Goal: Task Accomplishment & Management: Use online tool/utility

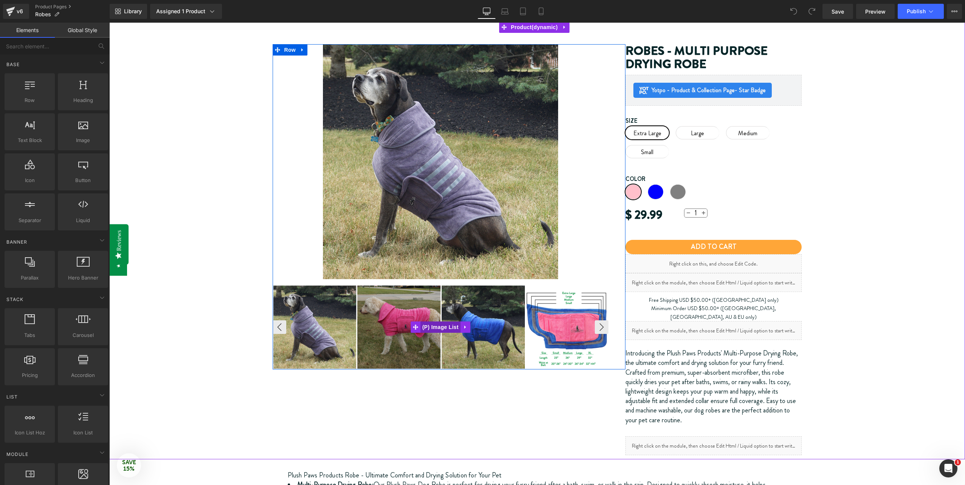
click at [447, 328] on span "(P) Image List" at bounding box center [440, 327] width 40 height 11
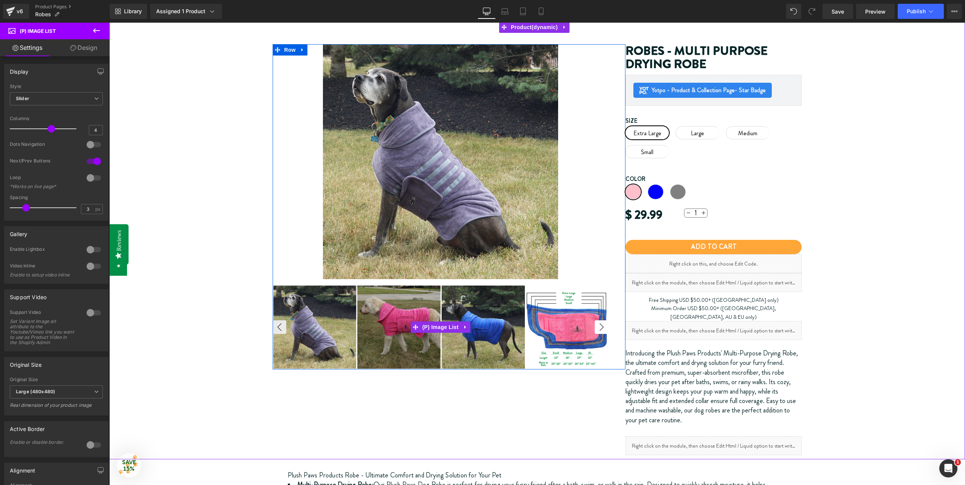
click at [598, 328] on button "›" at bounding box center [602, 328] width 14 height 14
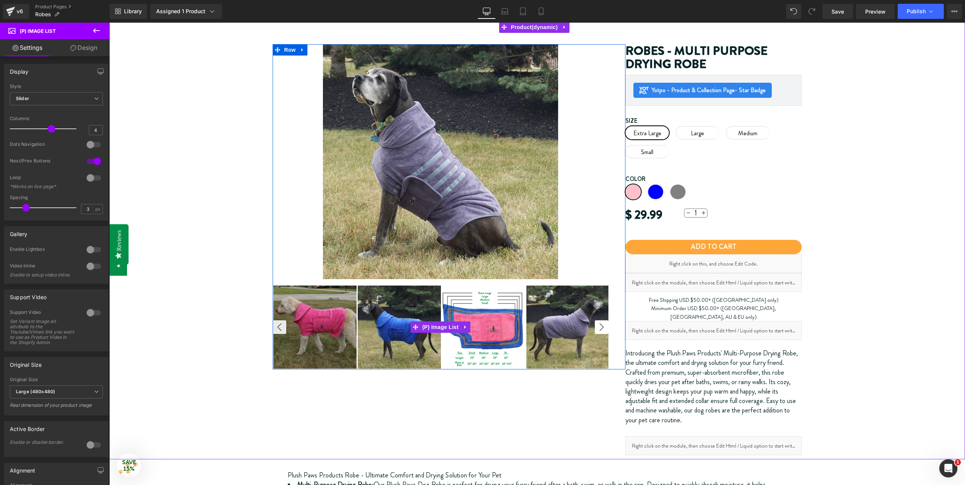
click at [599, 328] on button "›" at bounding box center [602, 328] width 14 height 14
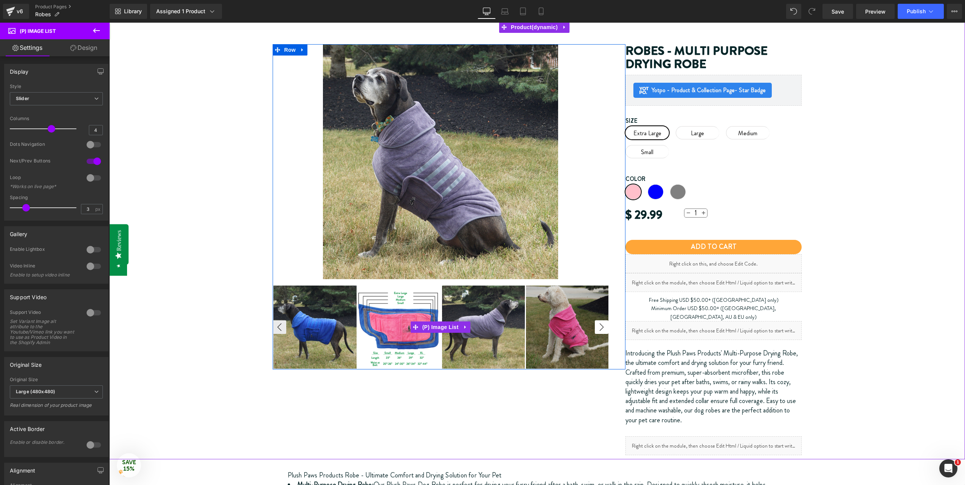
click at [600, 329] on button "›" at bounding box center [602, 328] width 14 height 14
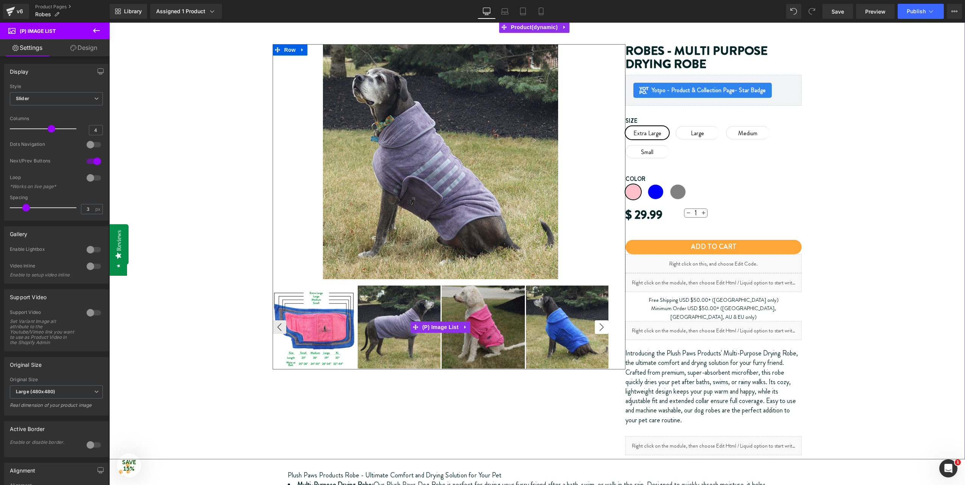
click at [600, 329] on button "›" at bounding box center [602, 328] width 14 height 14
click at [599, 328] on button "›" at bounding box center [602, 328] width 14 height 14
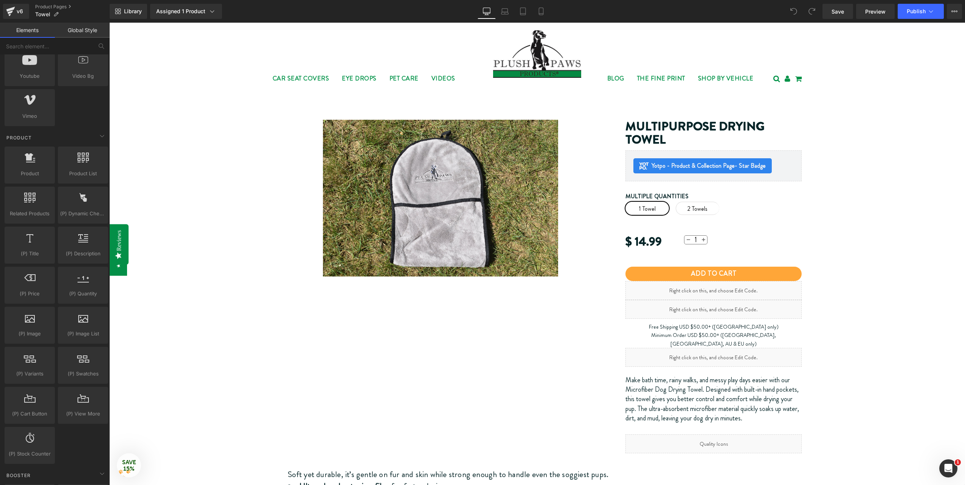
scroll to position [718, 0]
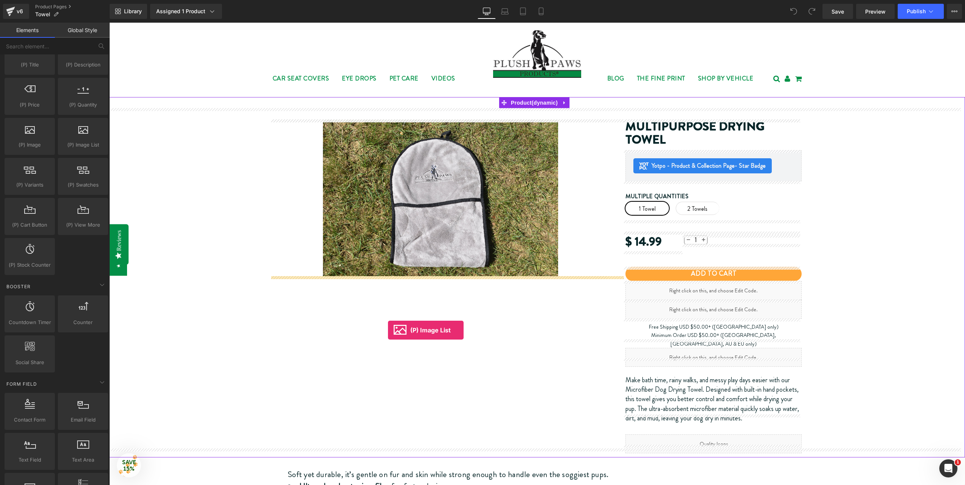
drag, startPoint x: 190, startPoint y: 164, endPoint x: 388, endPoint y: 330, distance: 257.8
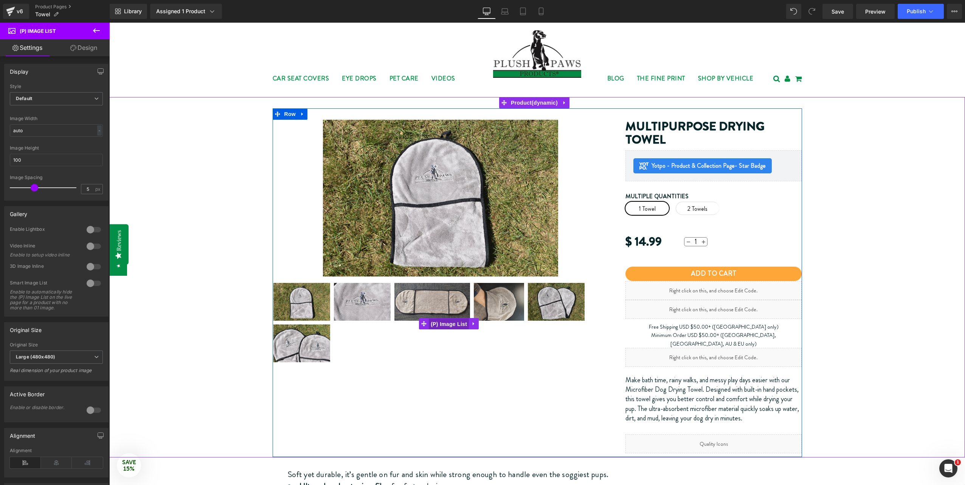
click at [457, 324] on span "(P) Image List" at bounding box center [449, 324] width 40 height 11
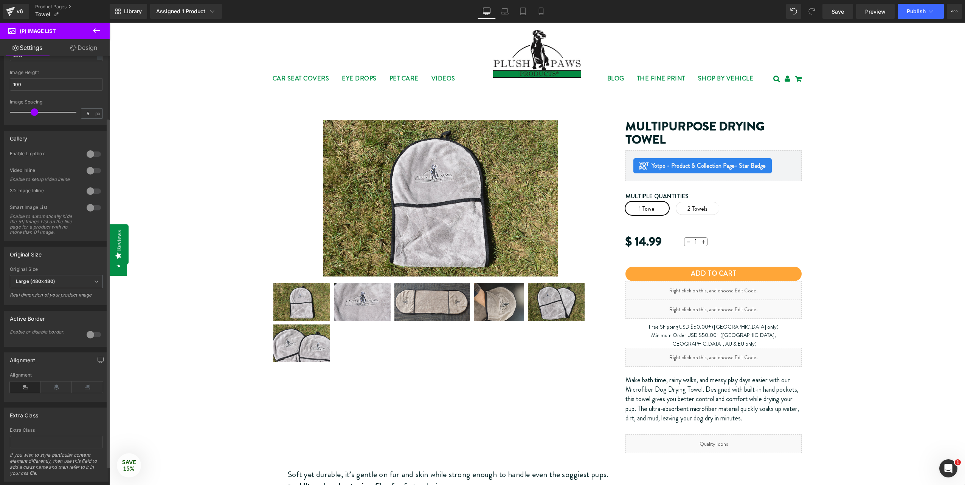
scroll to position [99, 0]
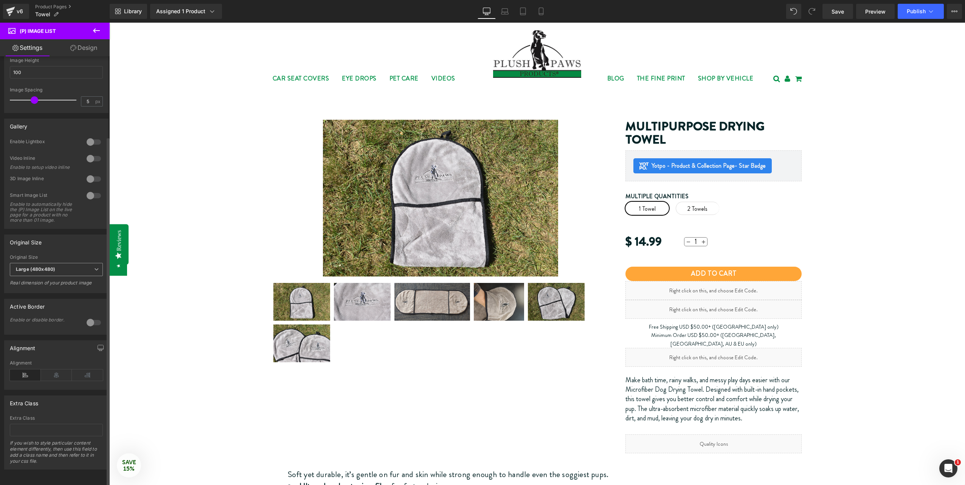
click at [42, 266] on b "Large (480x480)" at bounding box center [35, 269] width 39 height 6
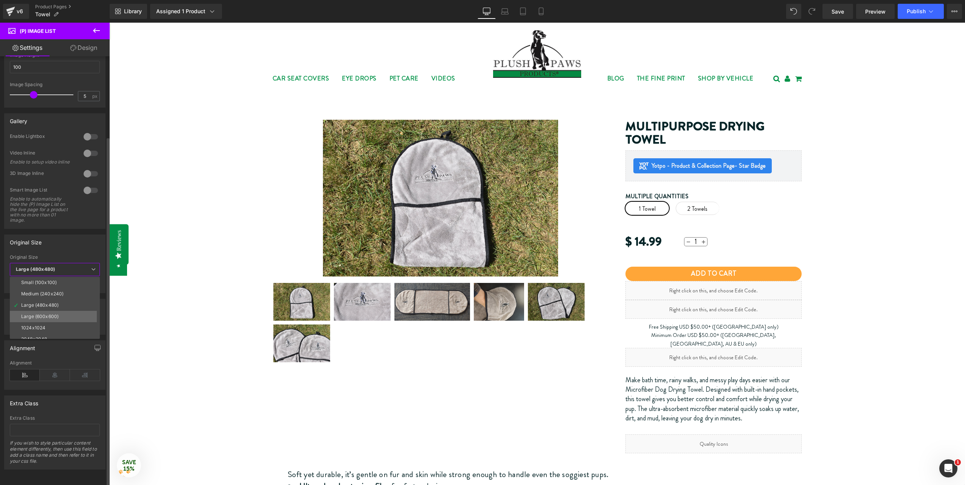
click at [50, 314] on div "Large (600x600)" at bounding box center [39, 316] width 37 height 5
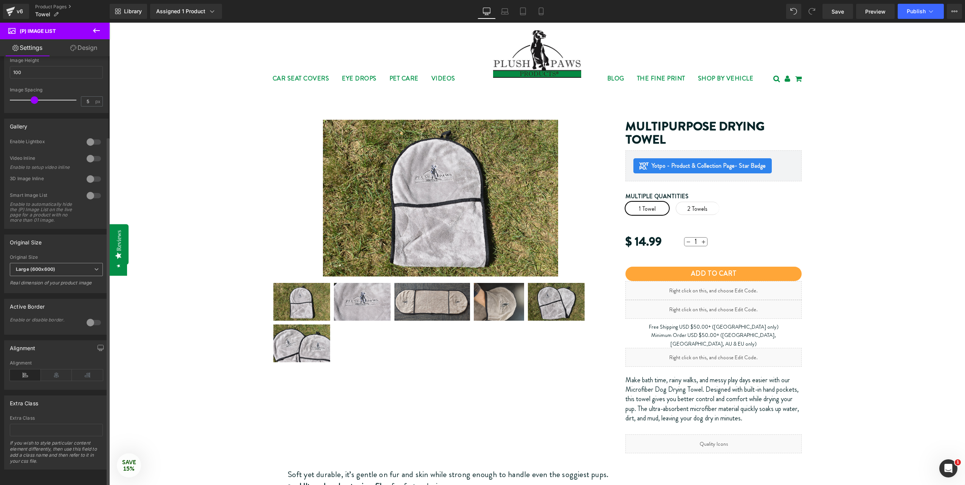
click at [54, 271] on div "Large (600x600) Small (100x100) Medium (240x240) Large (480x480) Large (600x600…" at bounding box center [56, 271] width 93 height 17
click at [56, 268] on span "Large (600x600)" at bounding box center [56, 269] width 93 height 13
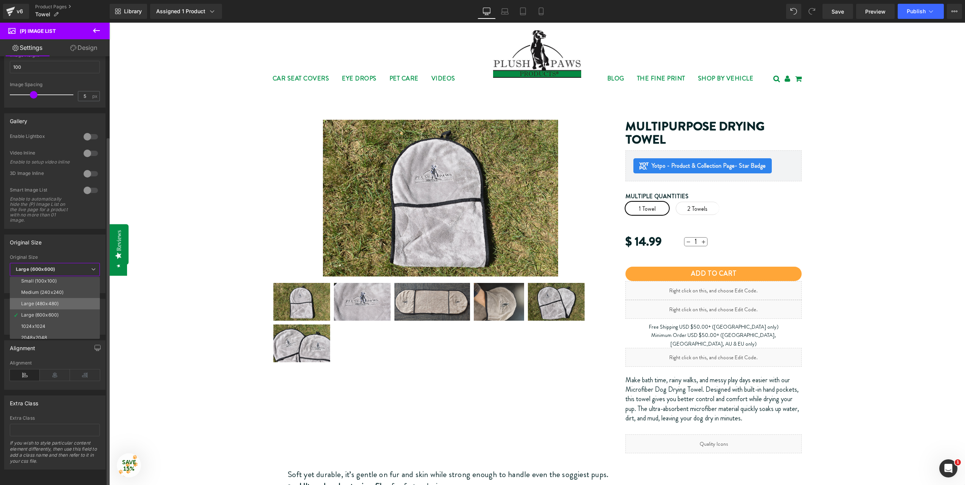
scroll to position [0, 0]
click at [59, 277] on li "Small (100x100)" at bounding box center [56, 282] width 93 height 11
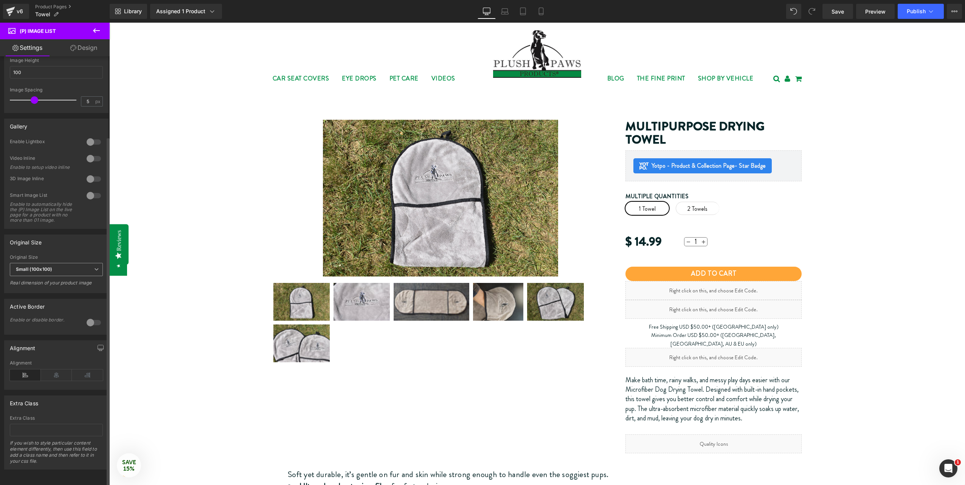
click at [62, 263] on span "Small (100x100)" at bounding box center [56, 269] width 93 height 13
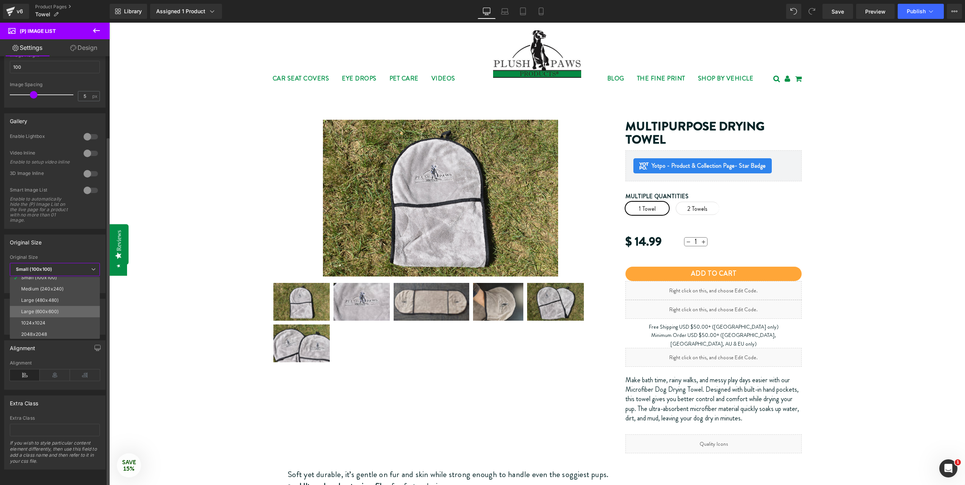
scroll to position [6, 0]
click at [49, 328] on li "2048x2048" at bounding box center [56, 333] width 93 height 11
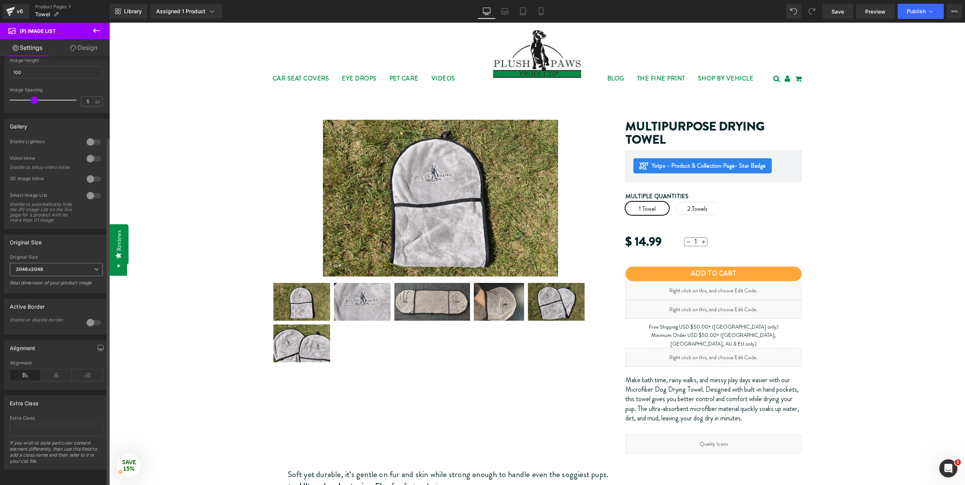
click at [75, 263] on span "2048x2048" at bounding box center [56, 269] width 93 height 13
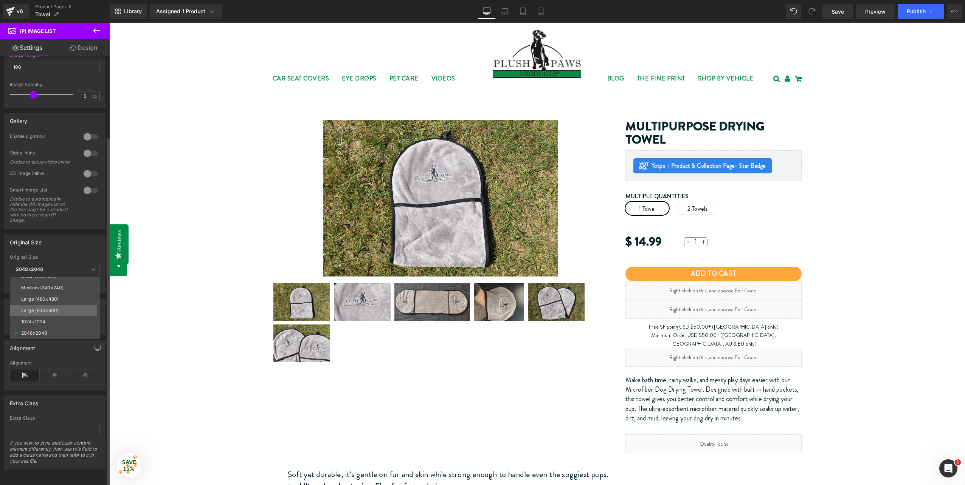
click at [68, 308] on li "Large (600x600)" at bounding box center [56, 310] width 93 height 11
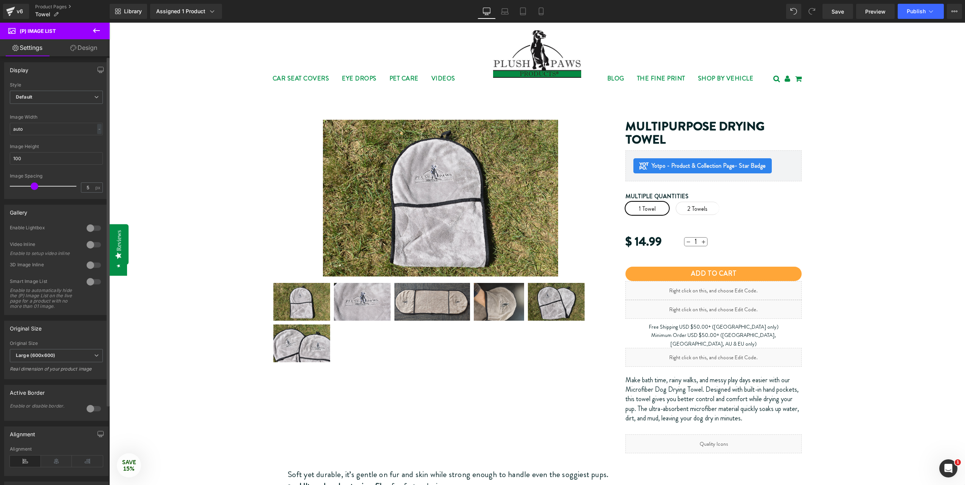
scroll to position [0, 0]
click at [50, 126] on input "auto" at bounding box center [56, 130] width 93 height 12
click at [97, 130] on div "-" at bounding box center [99, 130] width 5 height 10
click at [56, 160] on input "100" at bounding box center [56, 160] width 93 height 12
drag, startPoint x: 34, startPoint y: 184, endPoint x: 38, endPoint y: 186, distance: 4.4
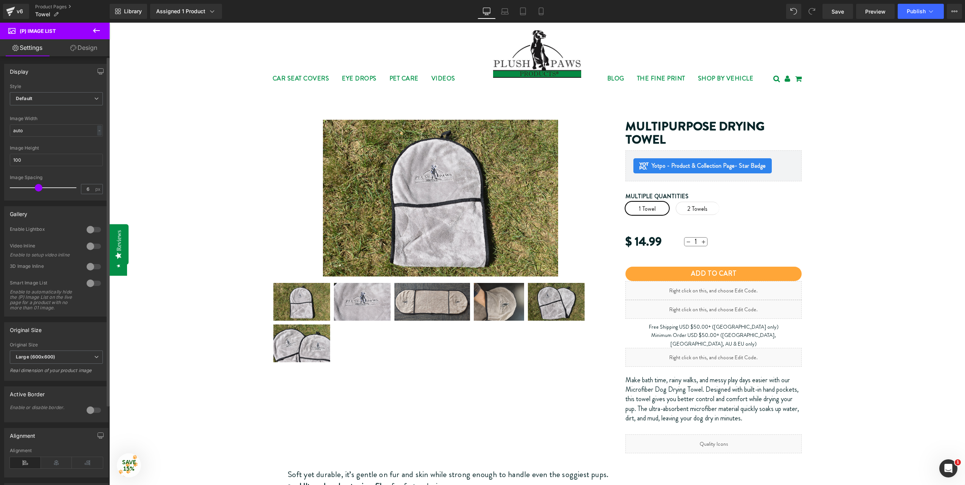
click at [38, 186] on span at bounding box center [39, 188] width 8 height 8
drag, startPoint x: 40, startPoint y: 188, endPoint x: 45, endPoint y: 189, distance: 4.2
click at [42, 189] on span at bounding box center [39, 188] width 8 height 8
type input "9"
drag, startPoint x: 45, startPoint y: 189, endPoint x: 53, endPoint y: 187, distance: 8.5
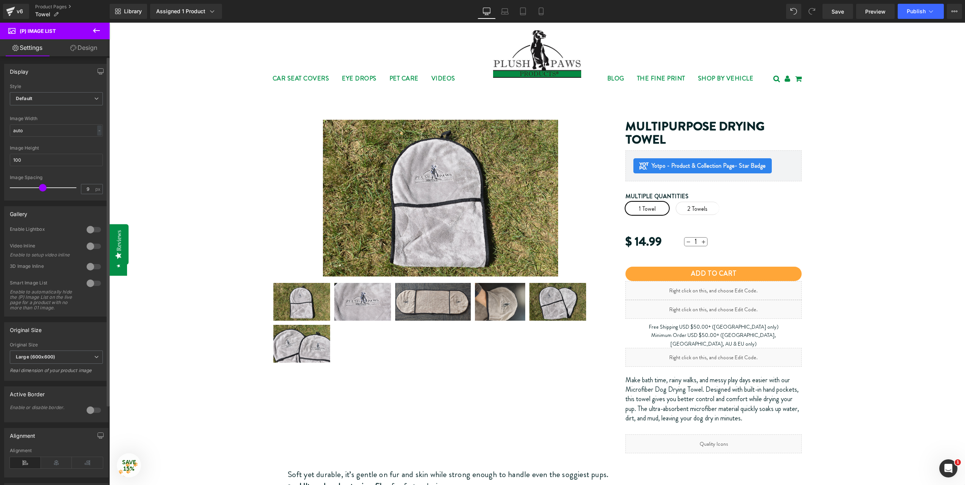
click at [46, 187] on span at bounding box center [43, 188] width 8 height 8
drag, startPoint x: 85, startPoint y: 53, endPoint x: 57, endPoint y: 163, distance: 113.7
click at [85, 53] on link "Design" at bounding box center [83, 47] width 55 height 17
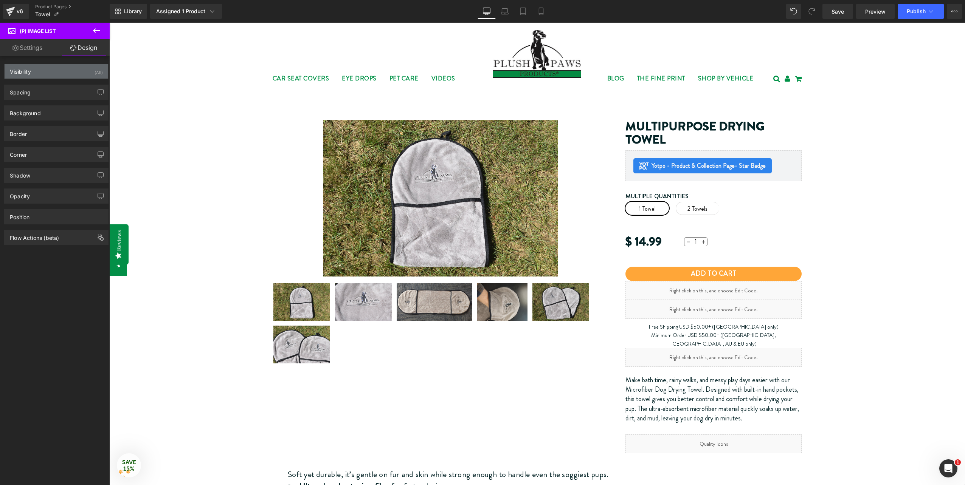
click at [67, 73] on div "Visibility (All)" at bounding box center [57, 71] width 104 height 14
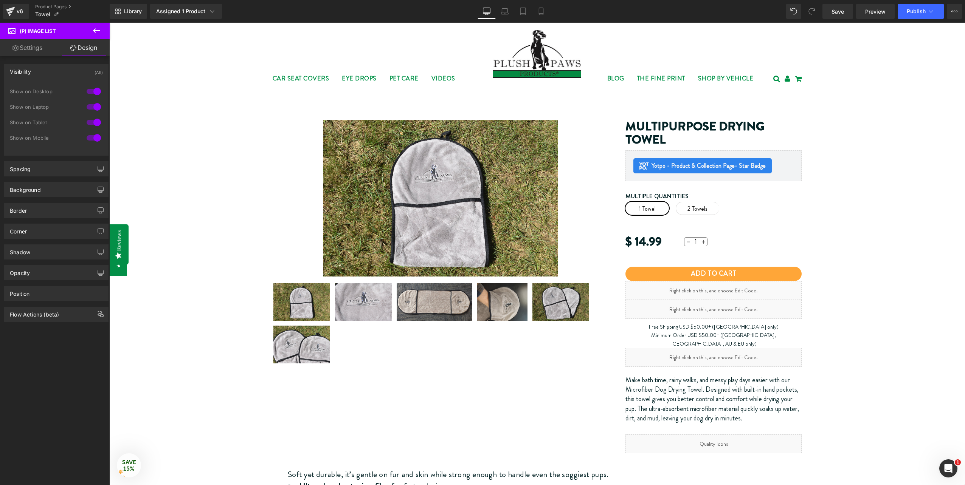
click at [67, 73] on div "Visibility (All)" at bounding box center [57, 71] width 104 height 14
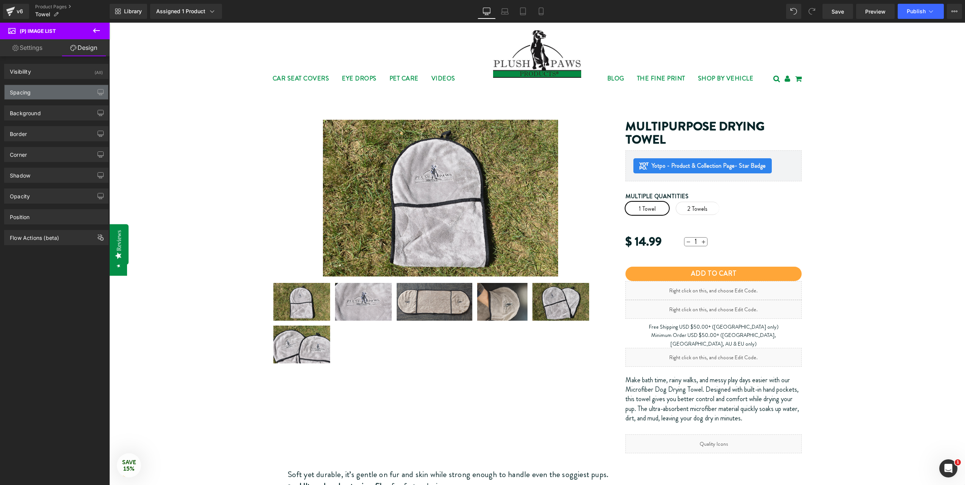
click at [71, 93] on div "Spacing" at bounding box center [57, 92] width 104 height 14
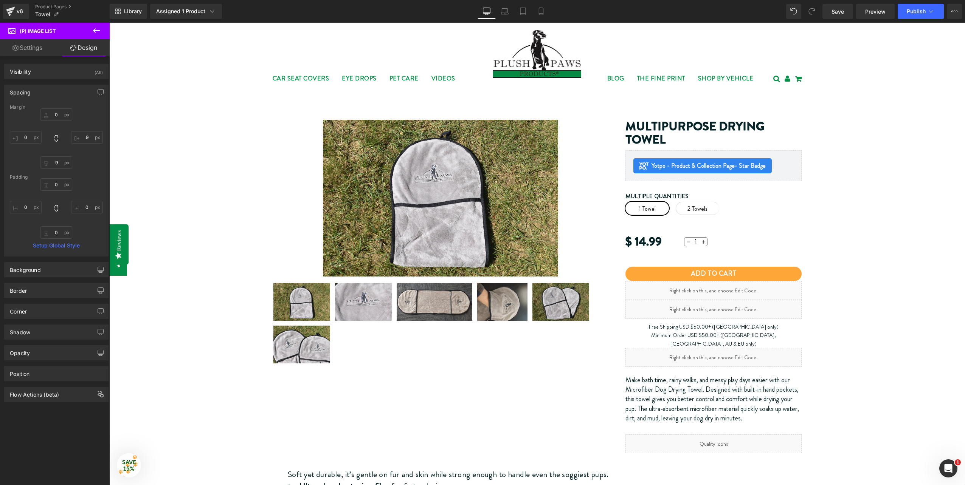
click at [71, 93] on div "Spacing" at bounding box center [57, 92] width 104 height 14
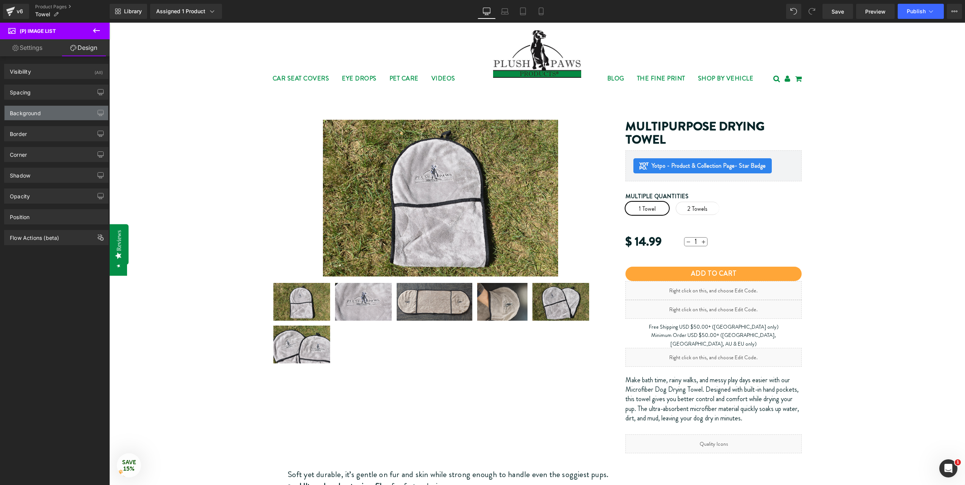
click at [73, 114] on div "Background" at bounding box center [57, 113] width 104 height 14
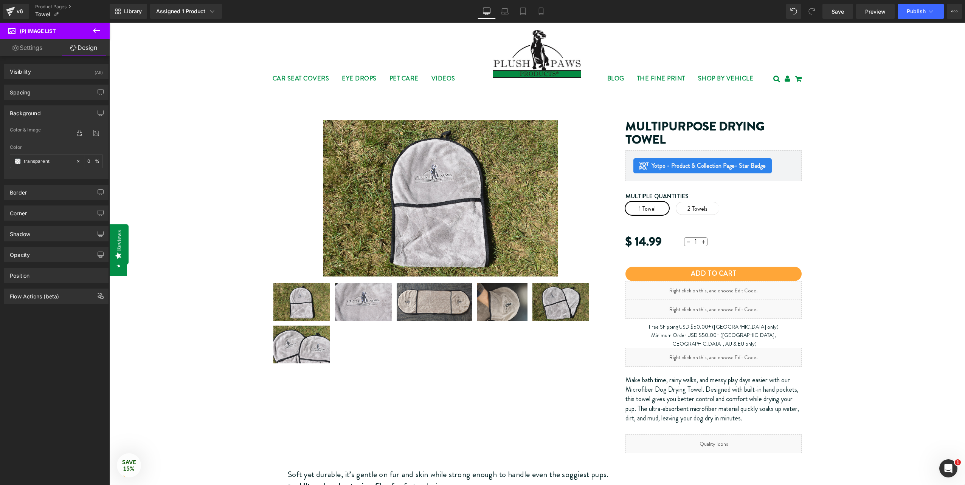
click at [73, 114] on div "Background" at bounding box center [57, 113] width 104 height 14
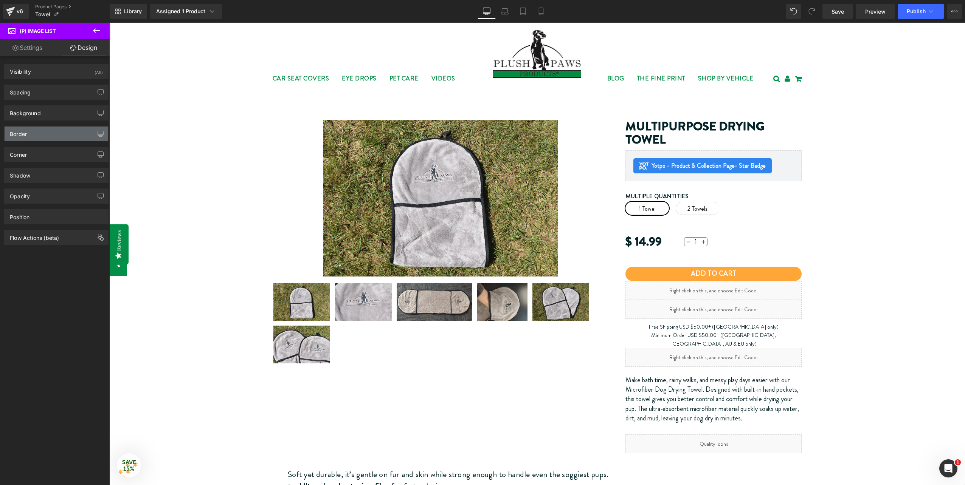
click at [70, 132] on div "Border" at bounding box center [57, 134] width 104 height 14
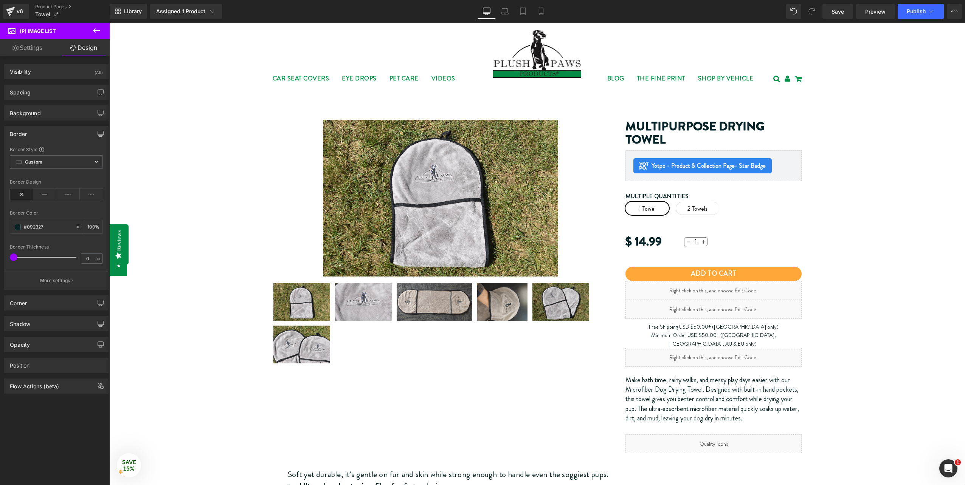
click at [70, 132] on div "Border" at bounding box center [57, 134] width 104 height 14
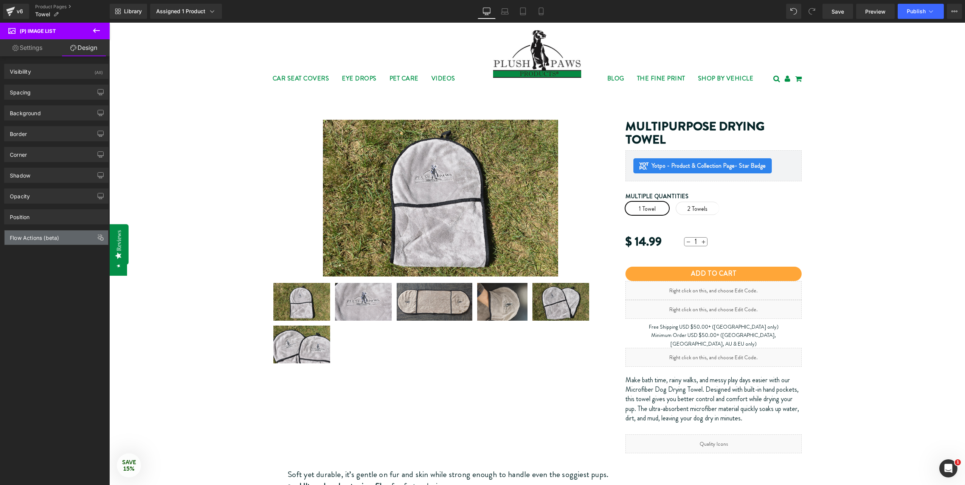
click at [64, 240] on div "Flow Actions (beta)" at bounding box center [57, 238] width 104 height 14
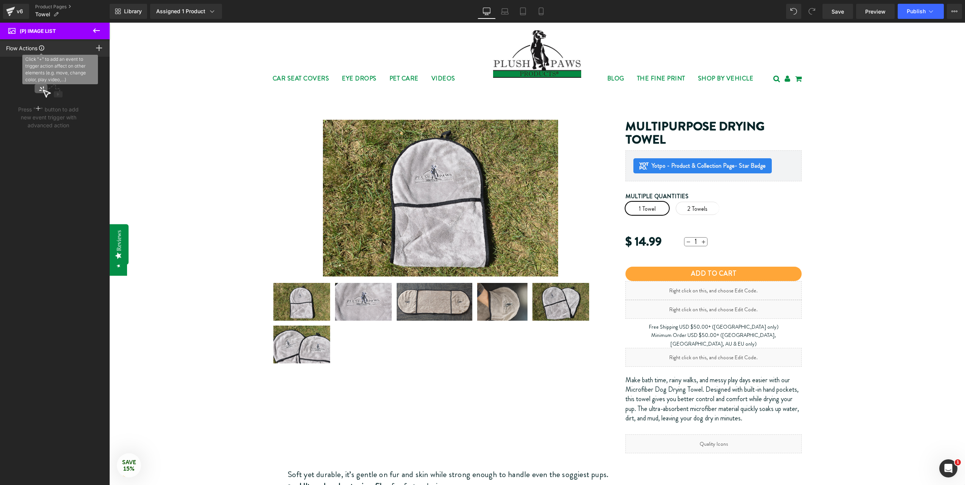
click at [39, 48] on div "Click "+" to add an event to trigger action affect on other elements (e.g. move…" at bounding box center [40, 47] width 7 height 5
click at [58, 35] on span "(P) Image List" at bounding box center [46, 31] width 76 height 17
click at [99, 31] on icon at bounding box center [96, 30] width 7 height 5
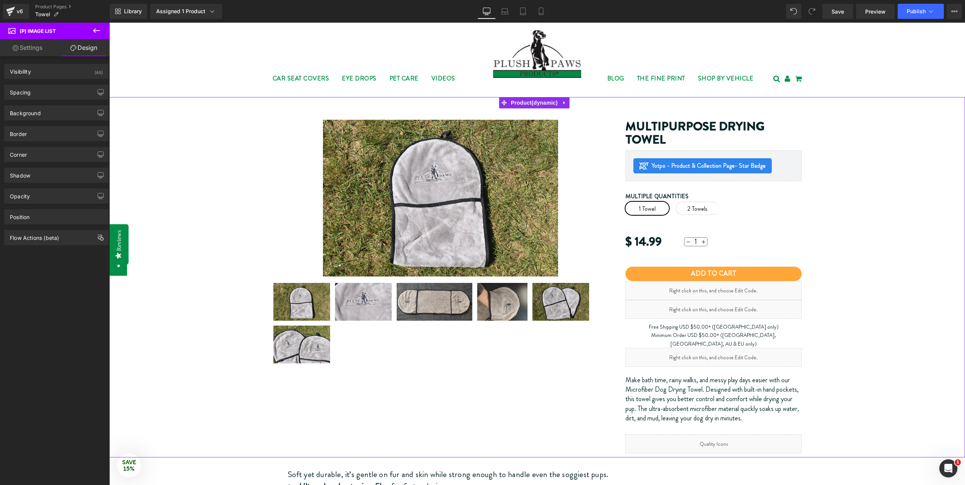
click at [451, 297] on img at bounding box center [434, 302] width 76 height 38
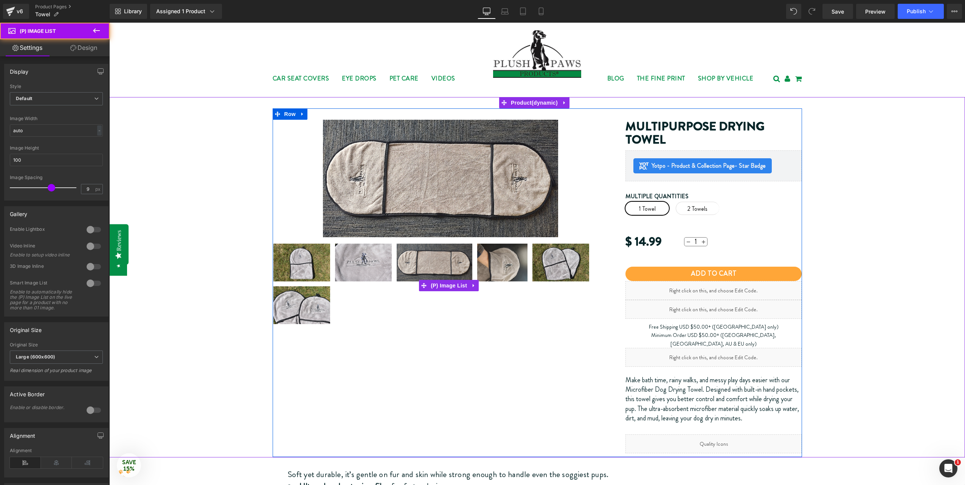
click at [500, 282] on img at bounding box center [502, 263] width 50 height 38
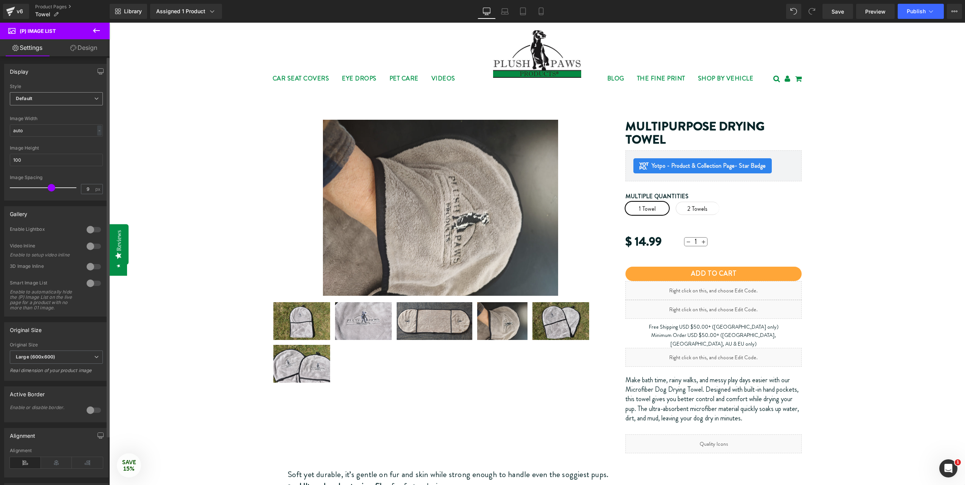
click at [52, 98] on span "Default" at bounding box center [56, 98] width 93 height 13
click at [49, 122] on li "Slider" at bounding box center [55, 123] width 90 height 11
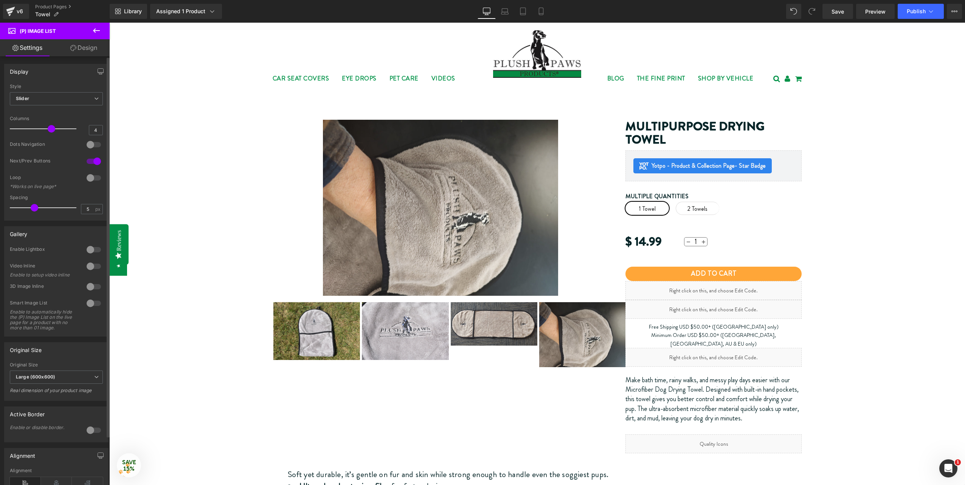
drag, startPoint x: 62, startPoint y: 129, endPoint x: 54, endPoint y: 131, distance: 9.0
click at [54, 131] on div at bounding box center [45, 128] width 63 height 15
click at [85, 145] on div at bounding box center [94, 145] width 18 height 12
type input "3"
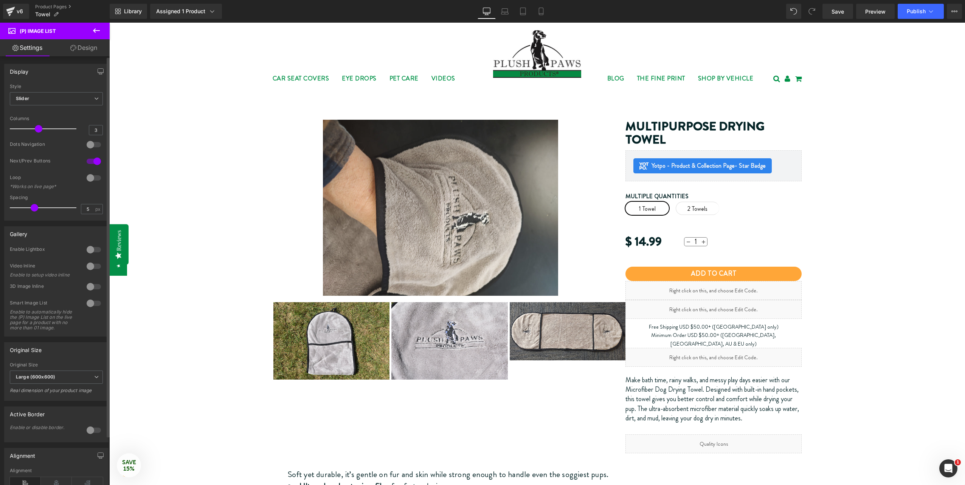
drag, startPoint x: 47, startPoint y: 126, endPoint x: 36, endPoint y: 129, distance: 11.6
click at [36, 129] on span at bounding box center [39, 129] width 8 height 8
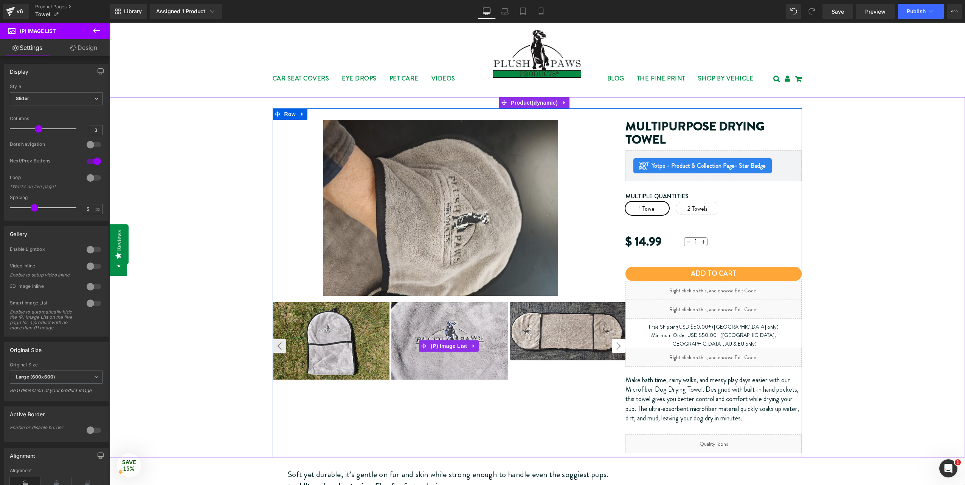
click at [614, 347] on button "›" at bounding box center [619, 346] width 14 height 14
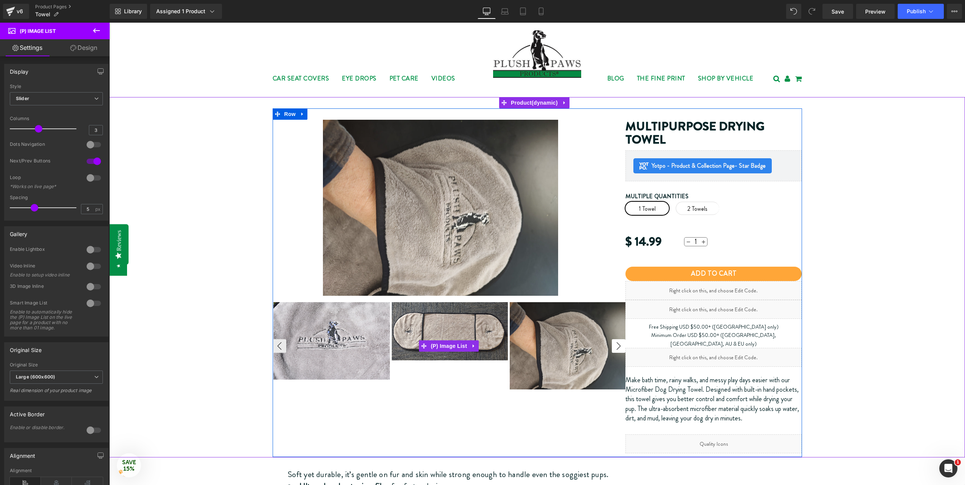
click at [614, 347] on button "›" at bounding box center [619, 346] width 14 height 14
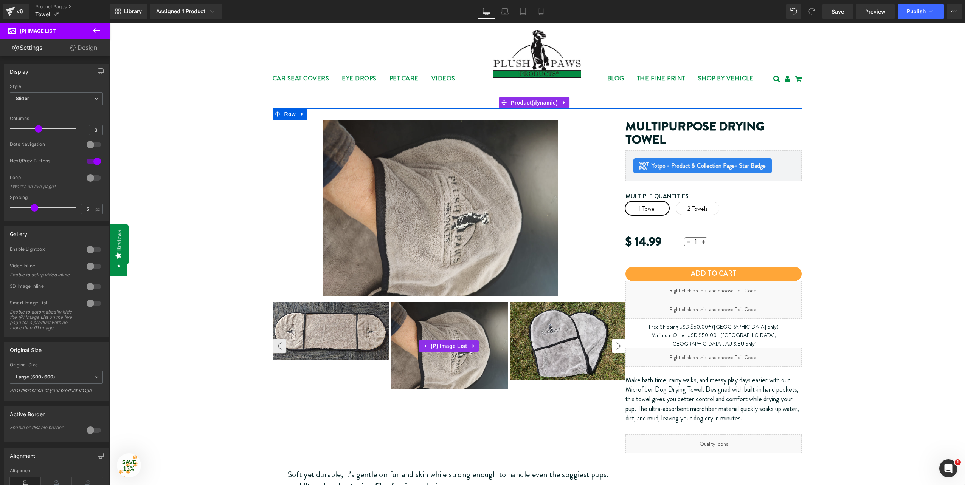
click at [614, 347] on button "›" at bounding box center [619, 346] width 14 height 14
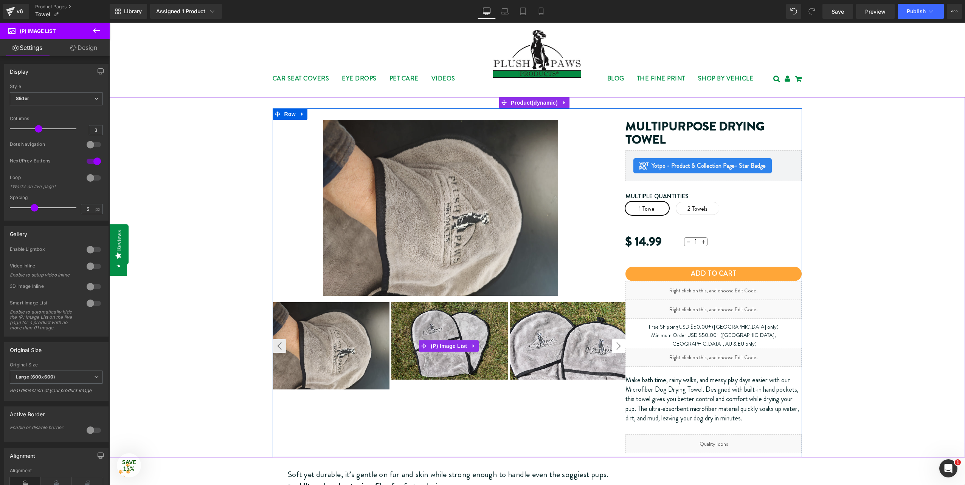
click at [614, 347] on button "›" at bounding box center [619, 346] width 14 height 14
click at [276, 347] on button "‹" at bounding box center [280, 346] width 14 height 14
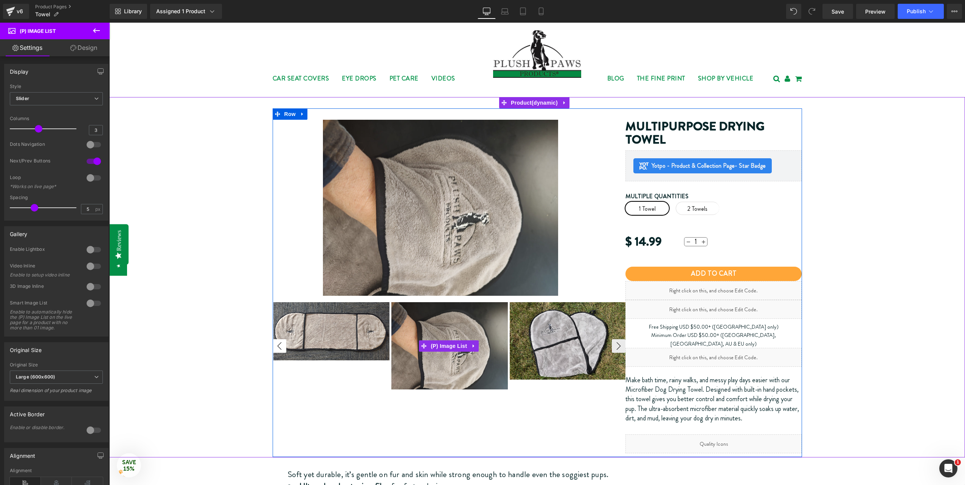
click at [276, 347] on button "‹" at bounding box center [280, 346] width 14 height 14
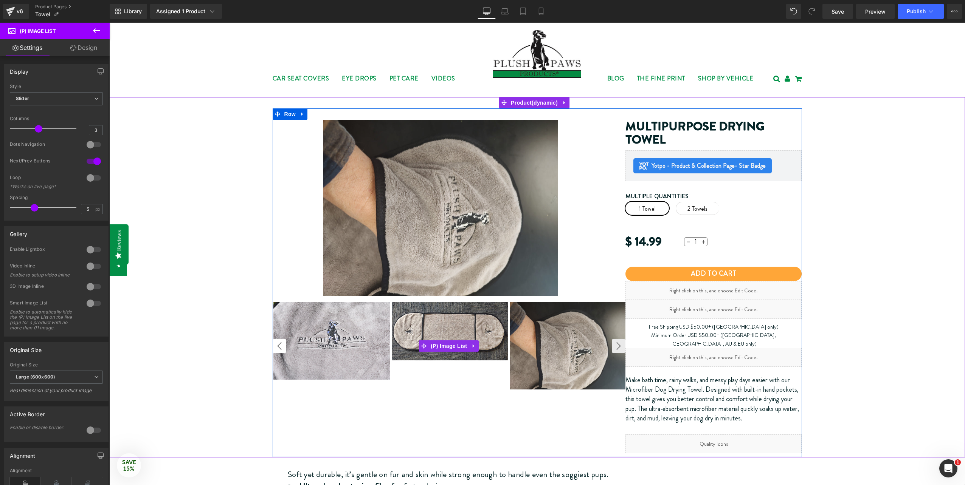
click at [276, 347] on button "‹" at bounding box center [280, 346] width 14 height 14
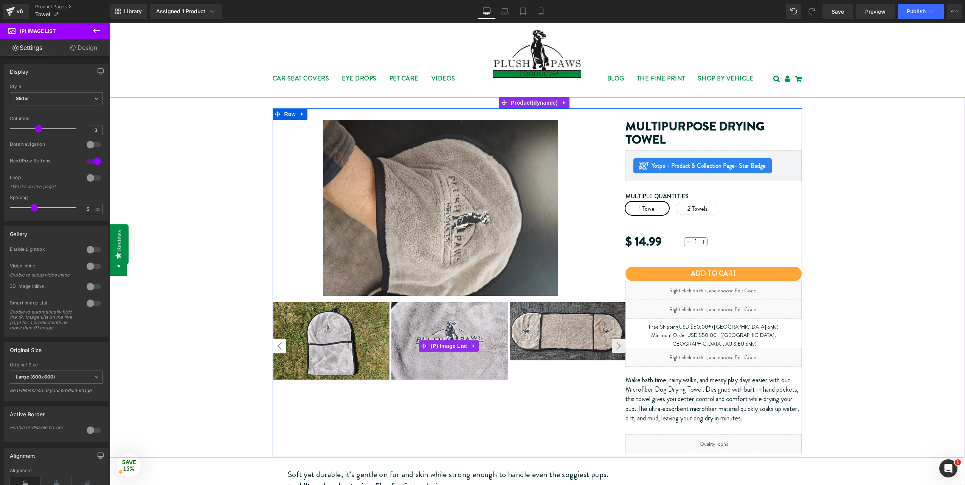
click at [275, 347] on button "‹" at bounding box center [280, 346] width 14 height 14
click at [616, 344] on button "›" at bounding box center [619, 346] width 14 height 14
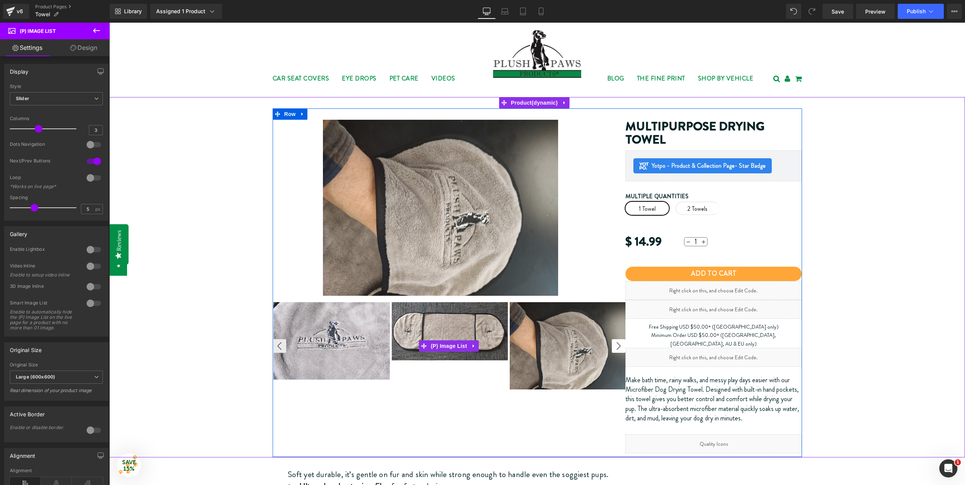
click at [616, 347] on button "›" at bounding box center [619, 346] width 14 height 14
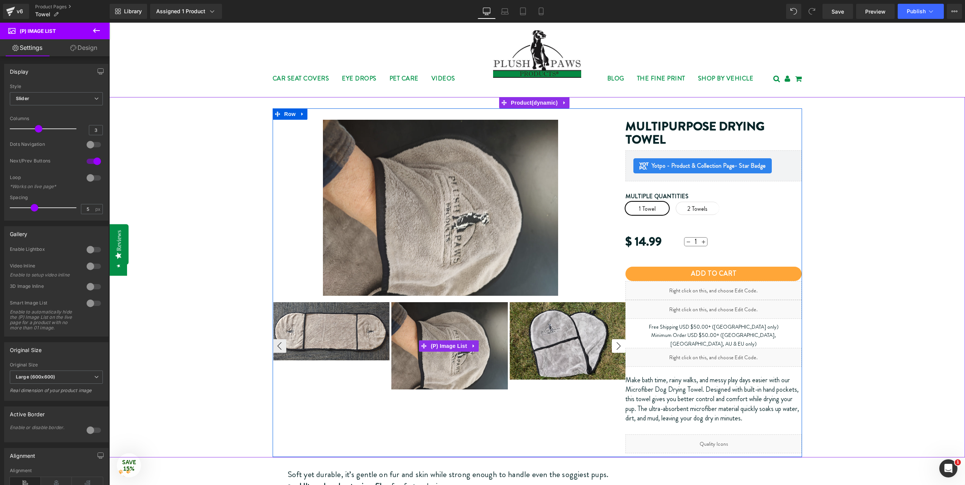
click at [616, 347] on button "›" at bounding box center [619, 346] width 14 height 14
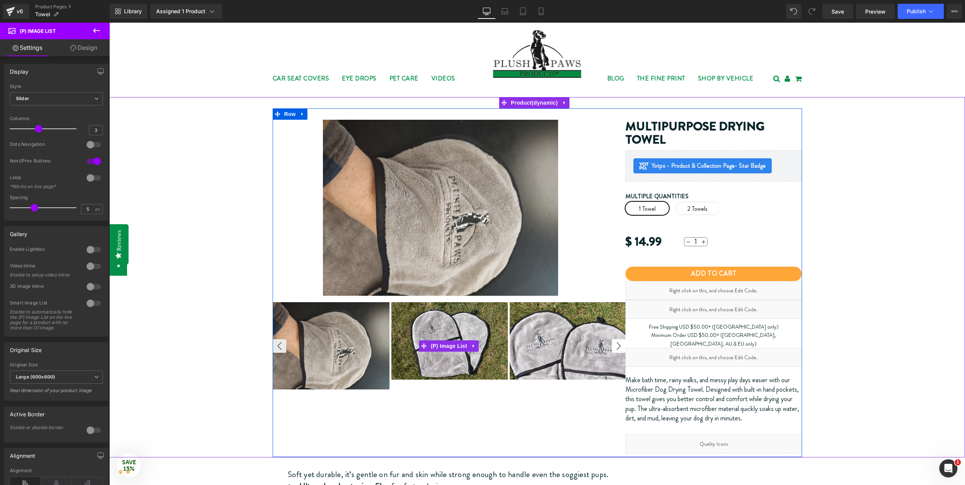
click at [616, 347] on button "›" at bounding box center [619, 346] width 14 height 14
click at [274, 350] on button "‹" at bounding box center [280, 346] width 14 height 14
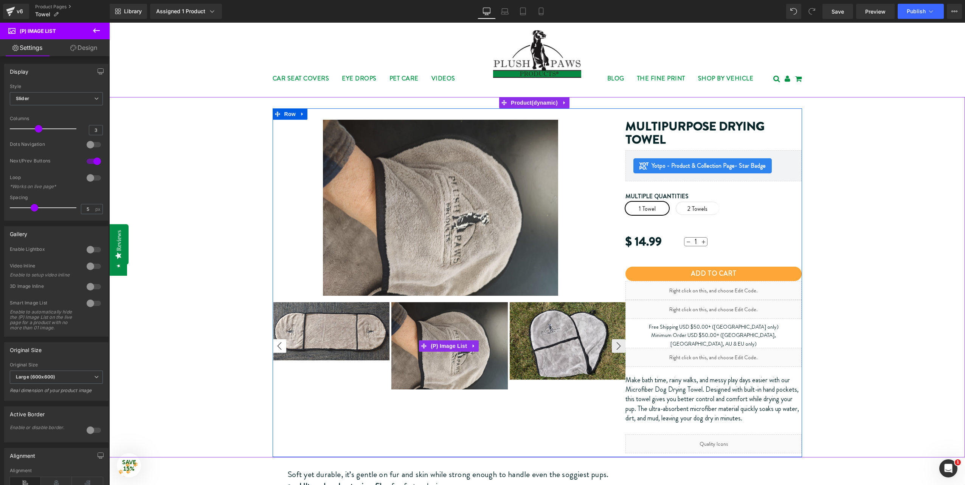
click at [274, 350] on button "‹" at bounding box center [280, 346] width 14 height 14
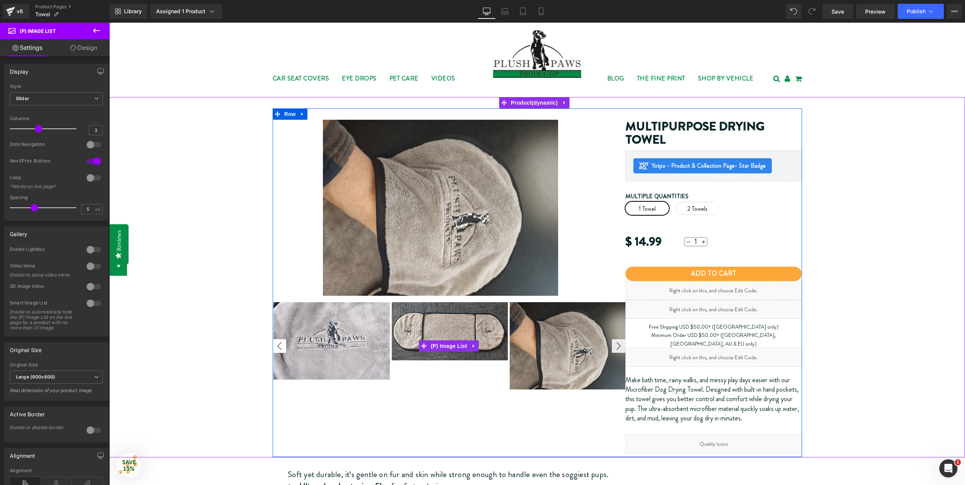
click at [275, 350] on button "‹" at bounding box center [280, 346] width 14 height 14
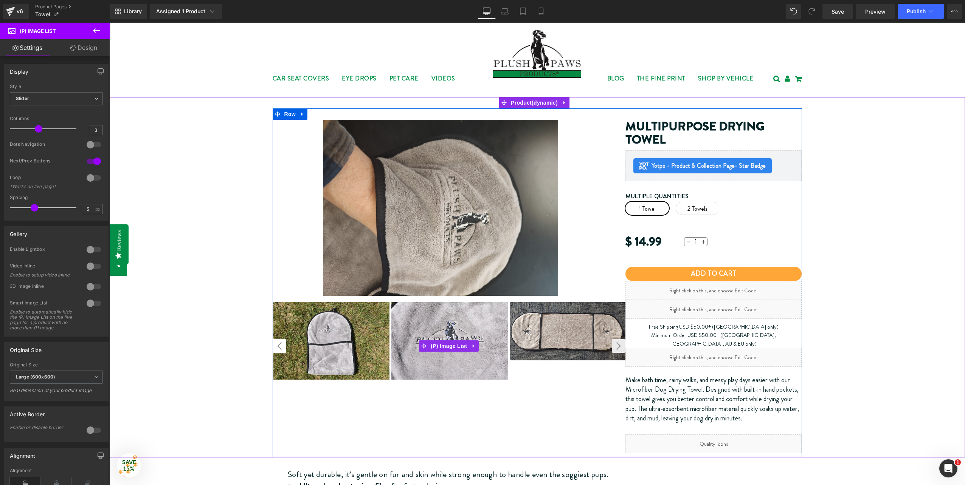
click at [275, 350] on button "‹" at bounding box center [280, 346] width 14 height 14
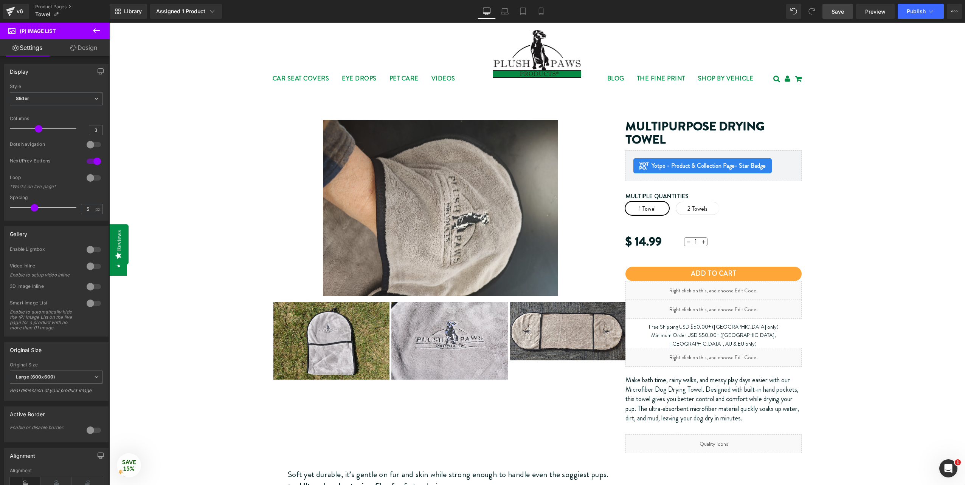
click at [843, 11] on span "Save" at bounding box center [837, 12] width 12 height 8
click at [907, 14] on span "Publish" at bounding box center [915, 11] width 19 height 6
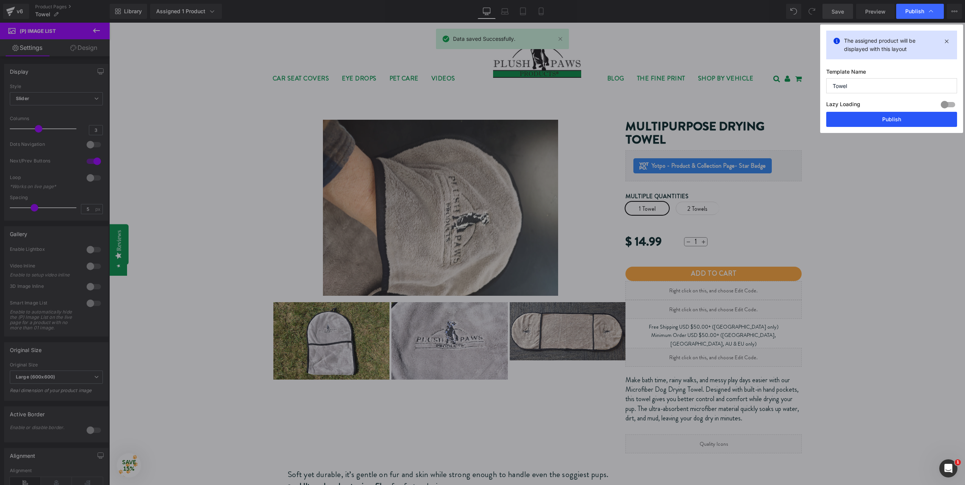
click at [0, 0] on button "Publish" at bounding box center [0, 0] width 0 height 0
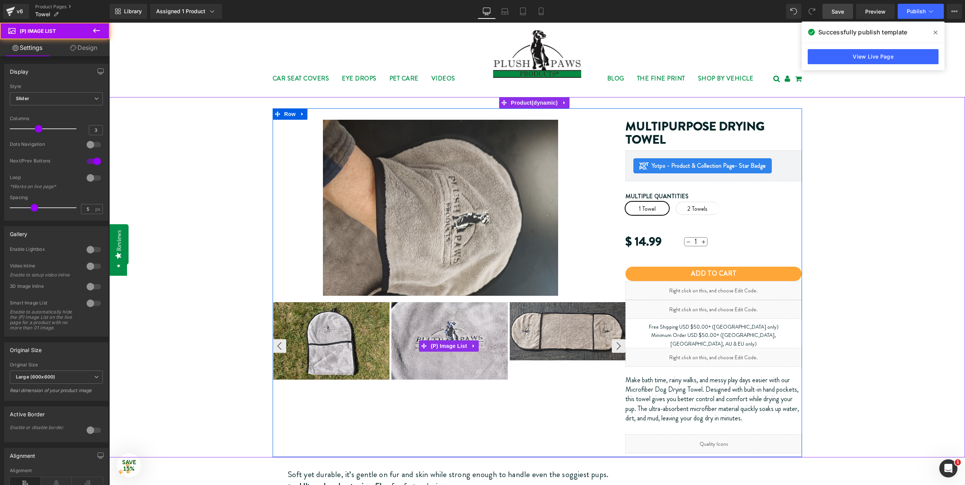
click at [544, 380] on div at bounding box center [627, 346] width 709 height 89
click at [421, 344] on icon at bounding box center [423, 346] width 5 height 6
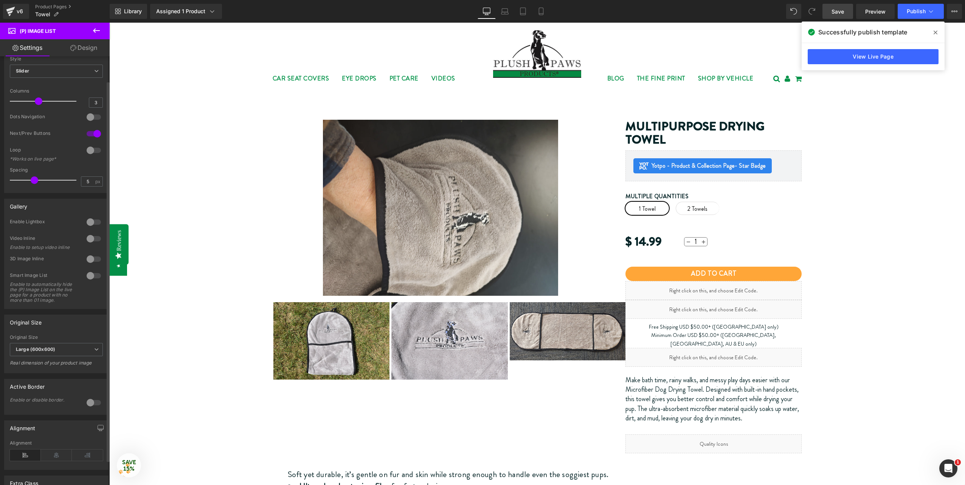
scroll to position [113, 0]
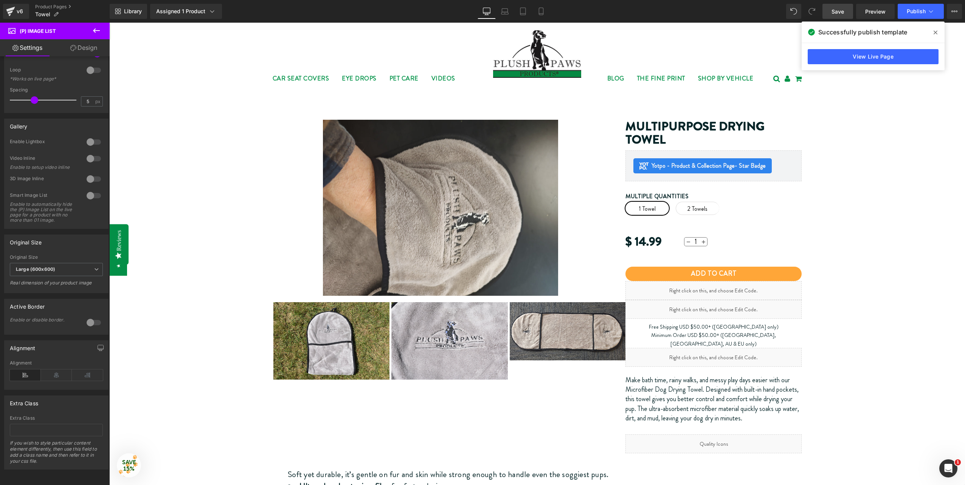
click at [75, 44] on link "Design" at bounding box center [83, 47] width 55 height 17
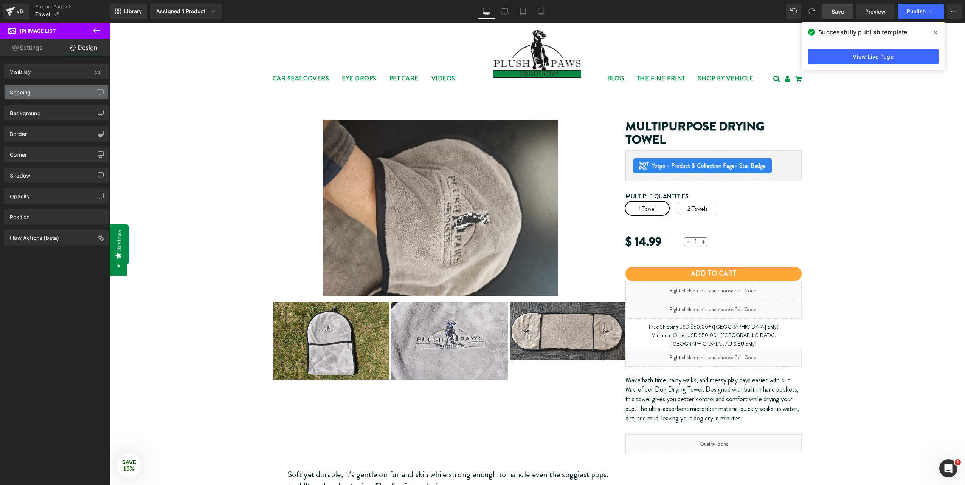
type input "0"
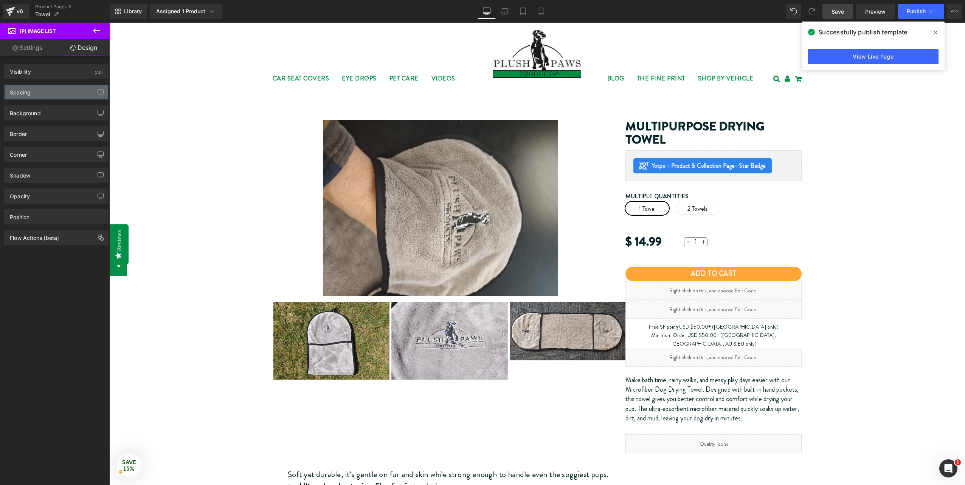
type input "0"
click at [56, 89] on div "Spacing" at bounding box center [57, 92] width 104 height 14
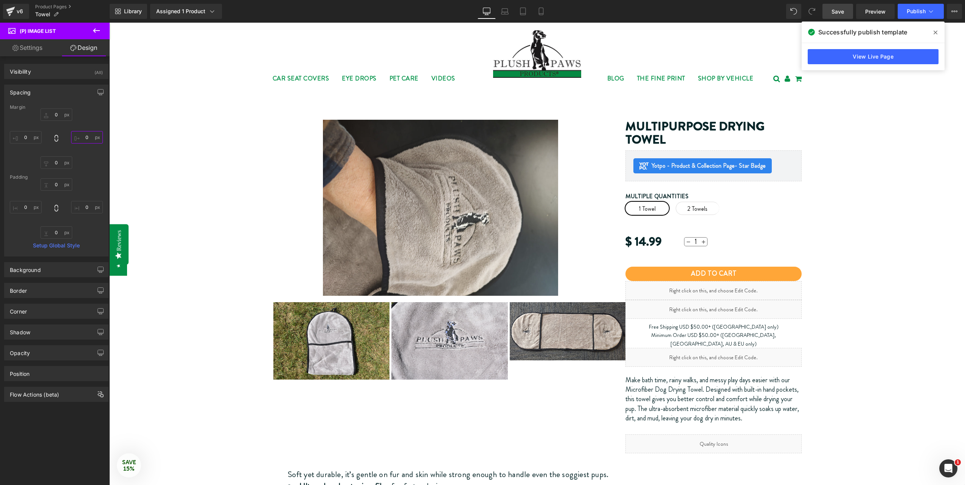
click at [82, 142] on input "0" at bounding box center [87, 137] width 32 height 12
click at [82, 132] on input "10" at bounding box center [87, 137] width 32 height 12
type input "0"
click at [83, 209] on input "0" at bounding box center [87, 207] width 32 height 12
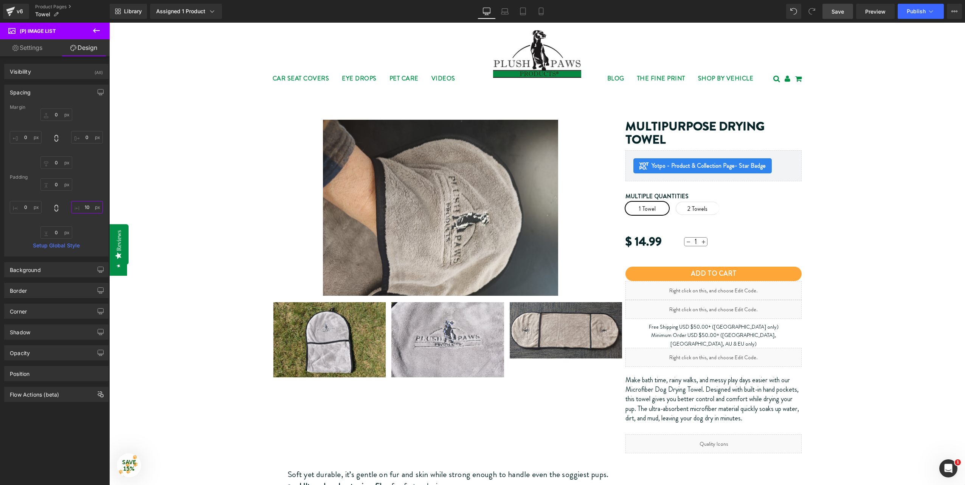
click at [87, 211] on input "10" at bounding box center [87, 207] width 32 height 12
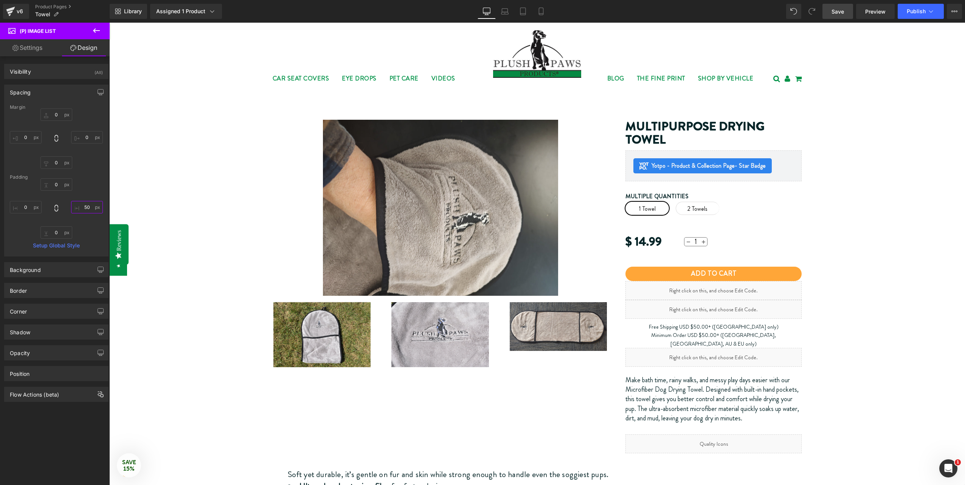
type input "5"
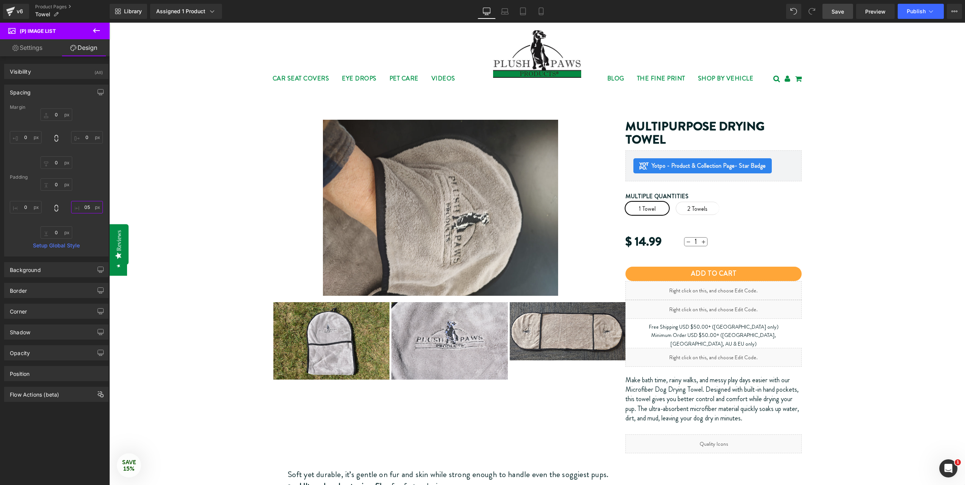
type input "5"
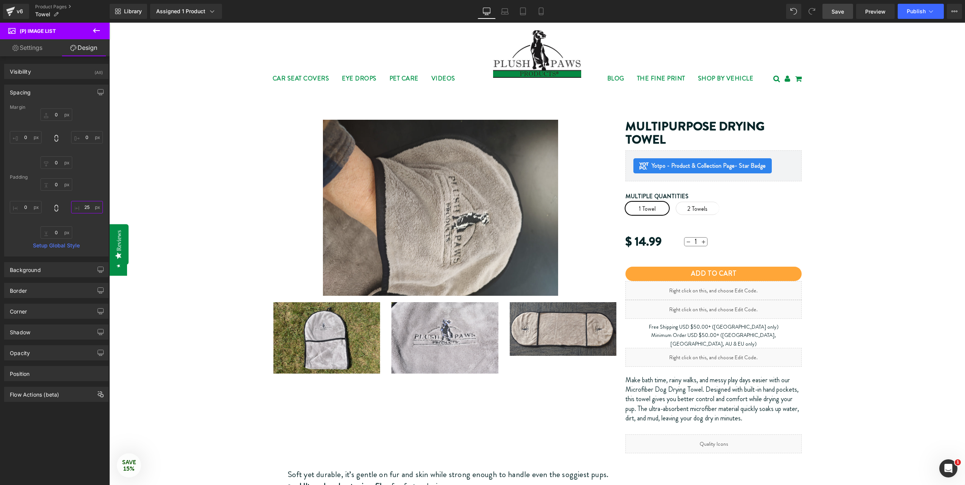
type input "2"
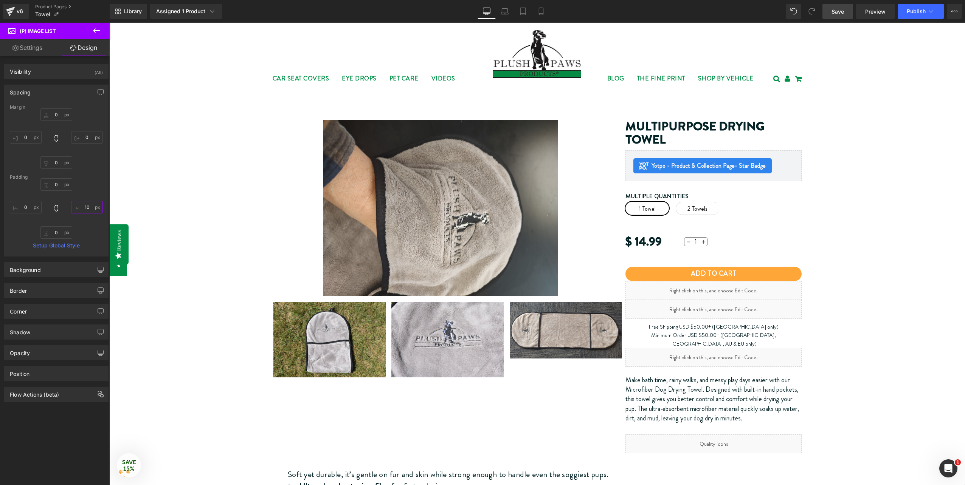
type input "1"
type input "15"
click at [848, 15] on link "Save" at bounding box center [837, 11] width 31 height 15
click at [910, 11] on span "Publish" at bounding box center [915, 11] width 19 height 6
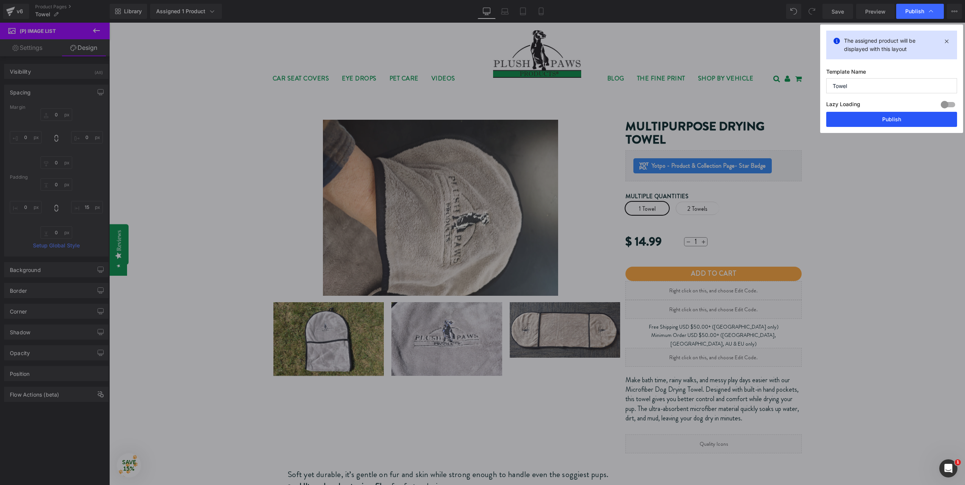
drag, startPoint x: 881, startPoint y: 121, endPoint x: 501, endPoint y: 221, distance: 393.2
click at [0, 0] on button "Publish" at bounding box center [0, 0] width 0 height 0
